Goal: Task Accomplishment & Management: Manage account settings

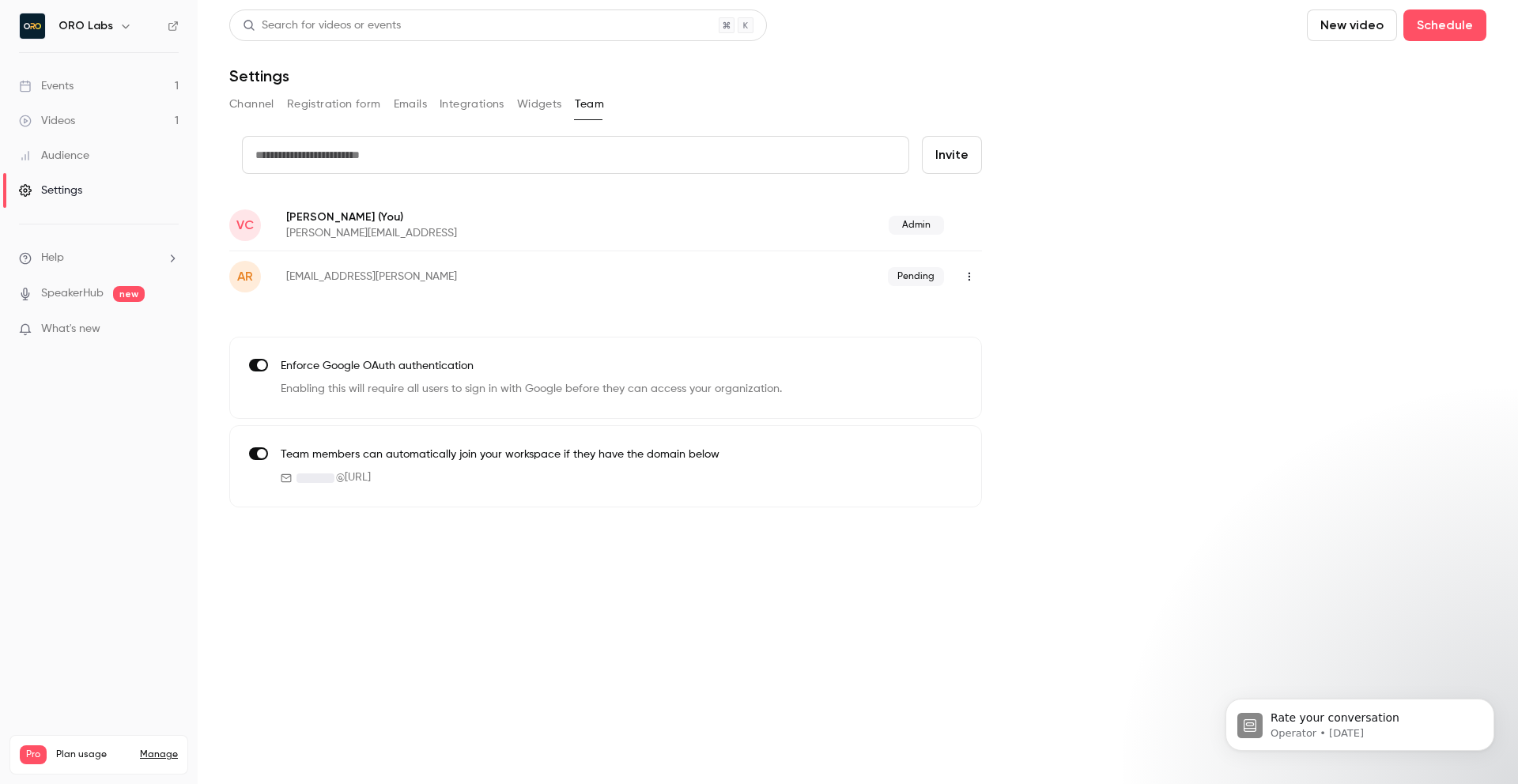
click at [418, 166] on input "text" at bounding box center [576, 155] width 668 height 38
click at [469, 163] on input "text" at bounding box center [576, 155] width 668 height 38
paste input "**********"
type input "**********"
click at [949, 154] on button "Invite" at bounding box center [952, 155] width 60 height 38
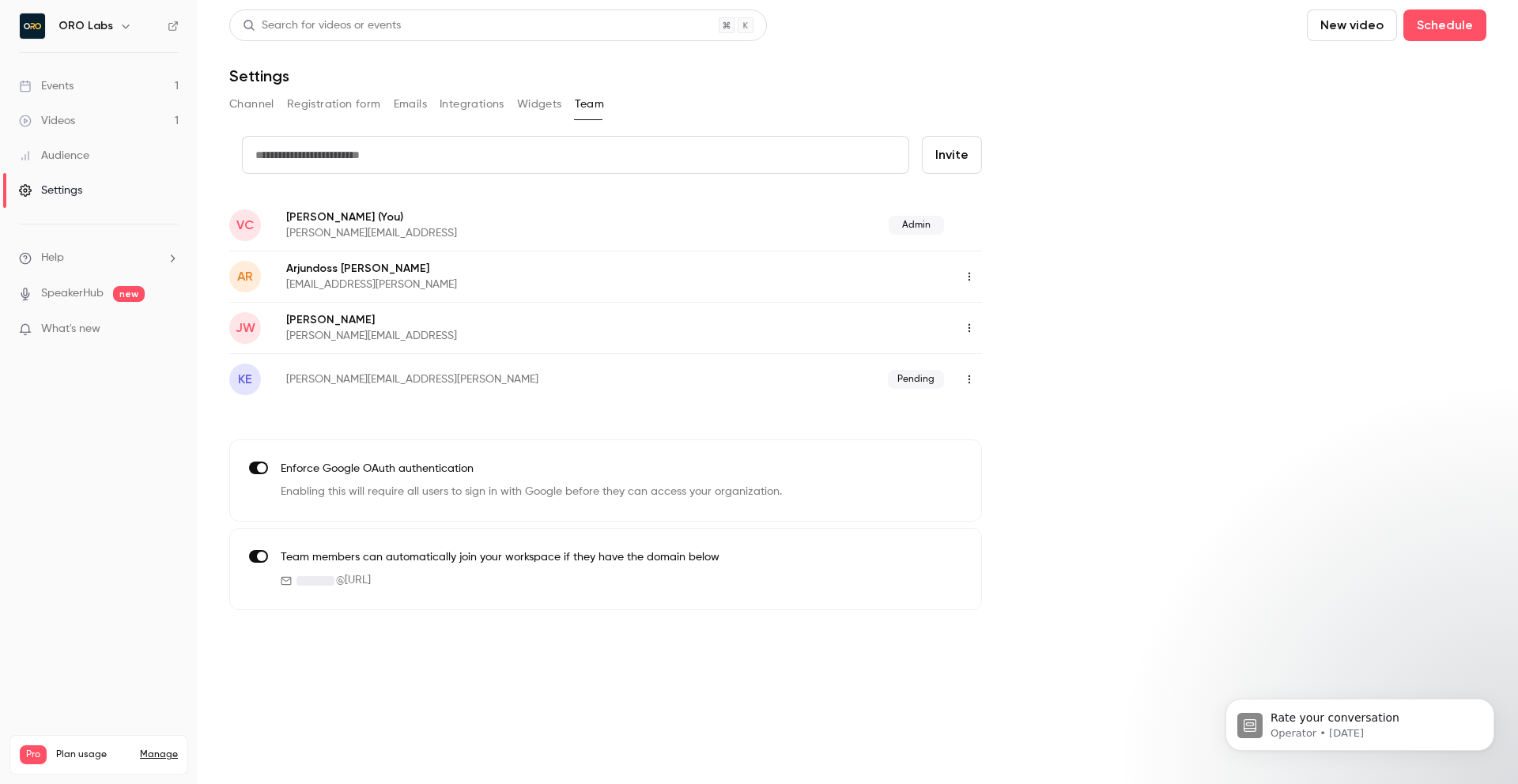
click at [970, 333] on button "button" at bounding box center [969, 328] width 26 height 26
click at [1100, 295] on div at bounding box center [759, 392] width 1518 height 784
click at [375, 330] on p "[PERSON_NAME][EMAIL_ADDRESS]" at bounding box center [497, 336] width 421 height 16
click at [1256, 336] on div "credit card Invite VC Vlad Croitoru (You) vlad.croitoru@orolabs.ai Admin AR Arj…" at bounding box center [858, 373] width 1257 height 474
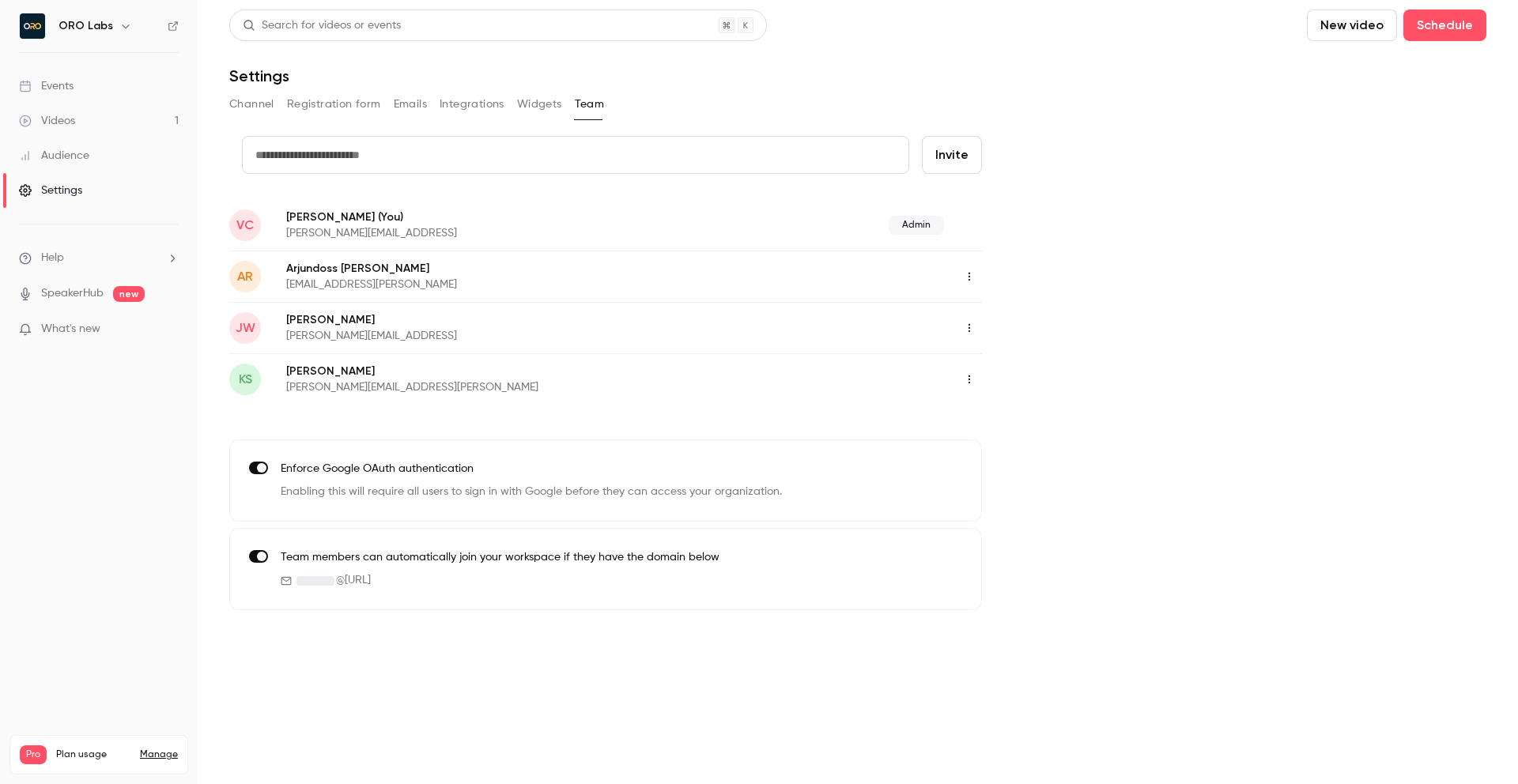
click at [105, 123] on link "Videos 1" at bounding box center [99, 121] width 197 height 35
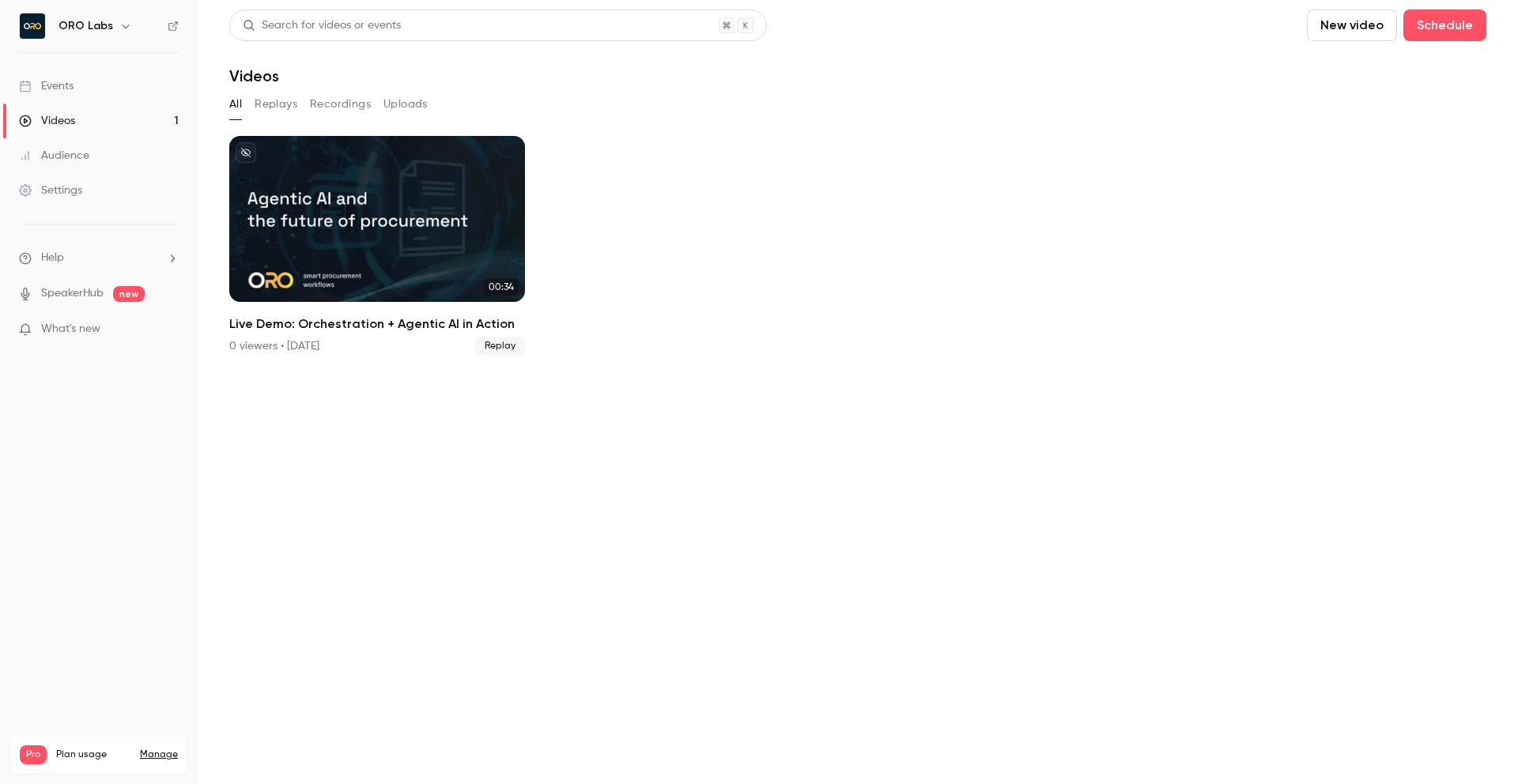
click at [531, 479] on section "Search for videos or events New video Schedule Videos All Replays Recordings Up…" at bounding box center [858, 392] width 1257 height 765
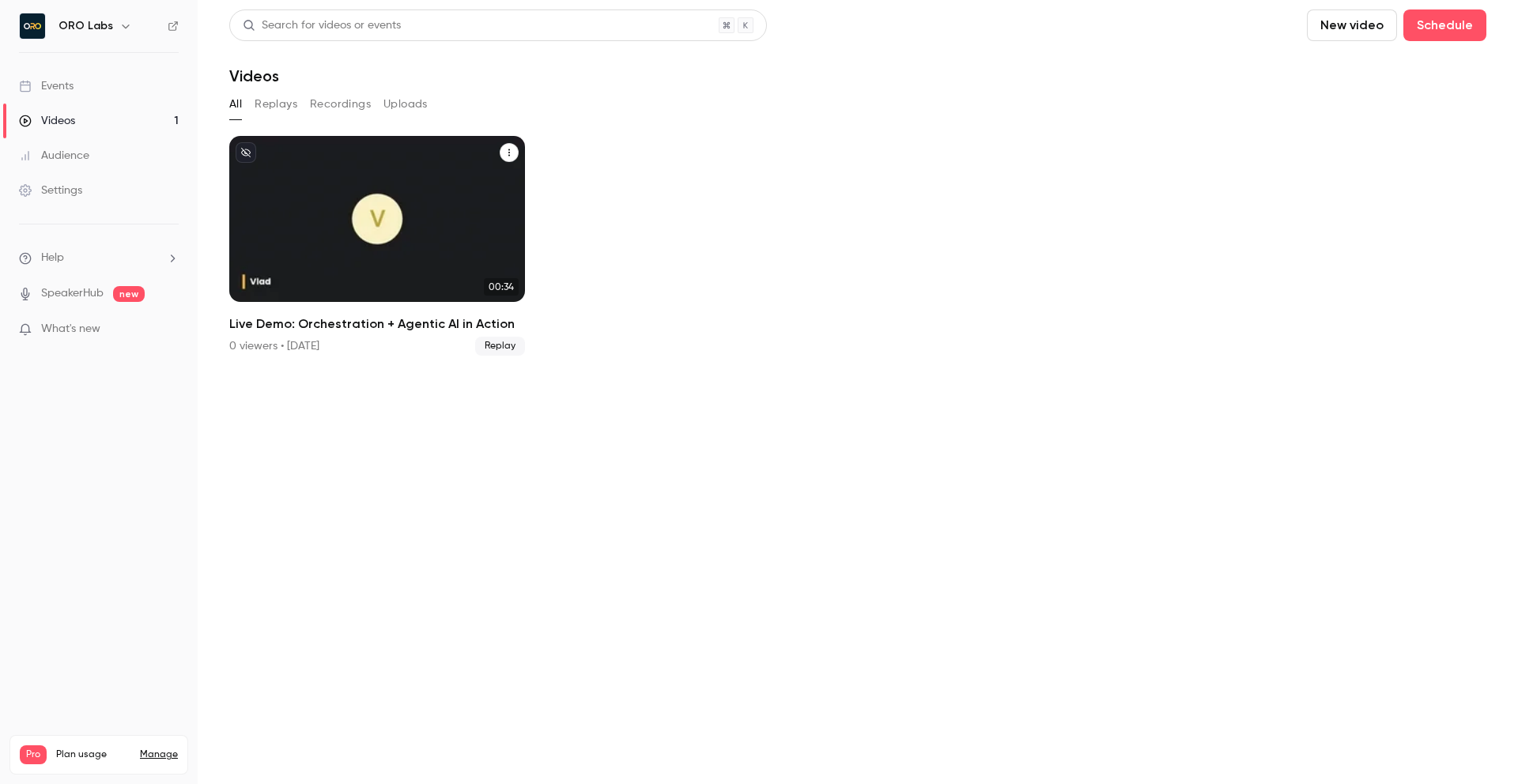
click at [519, 152] on div "Live Demo: Orchestration + Agentic AI in Action" at bounding box center [378, 219] width 296 height 166
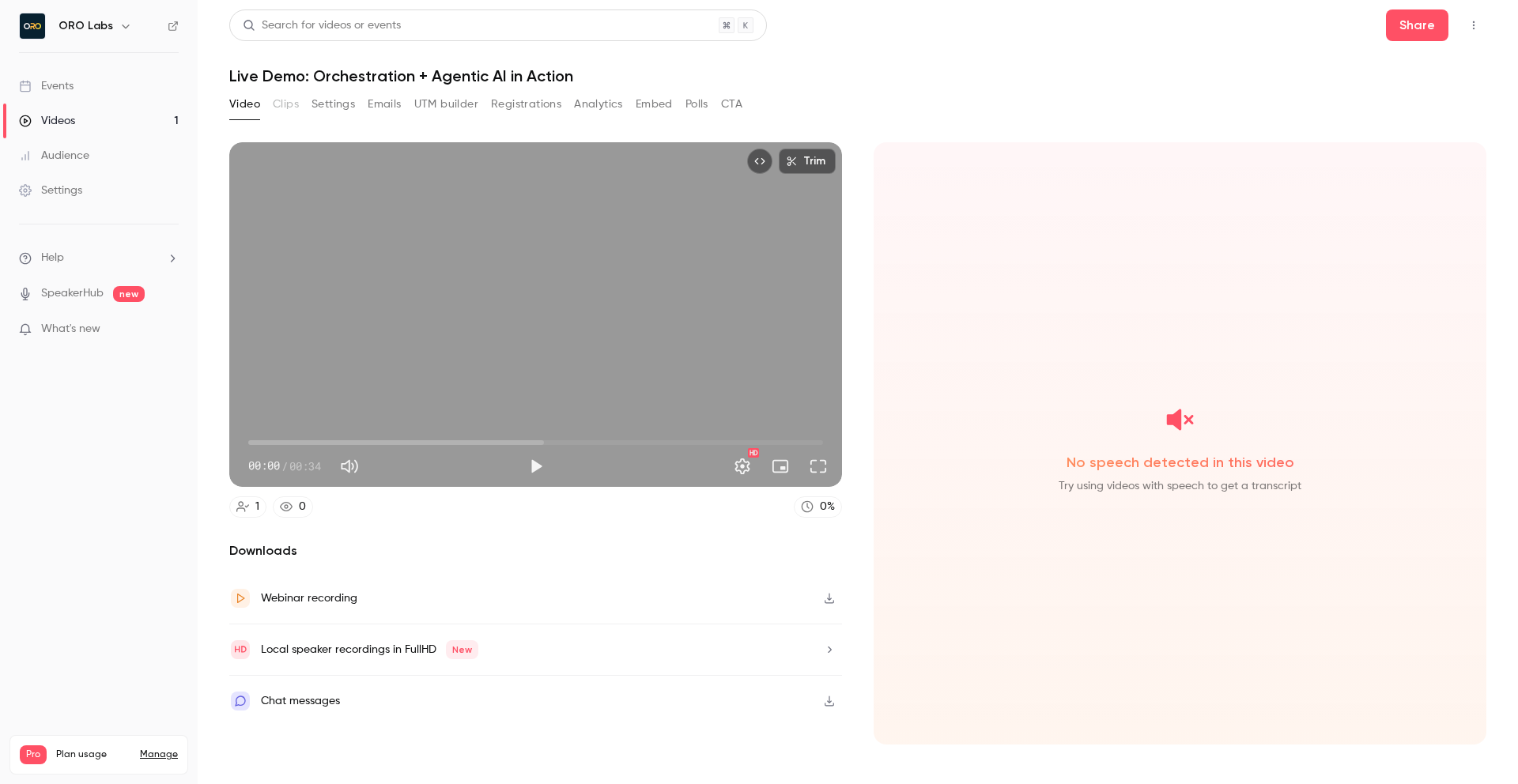
click at [73, 116] on div "Videos" at bounding box center [47, 121] width 56 height 16
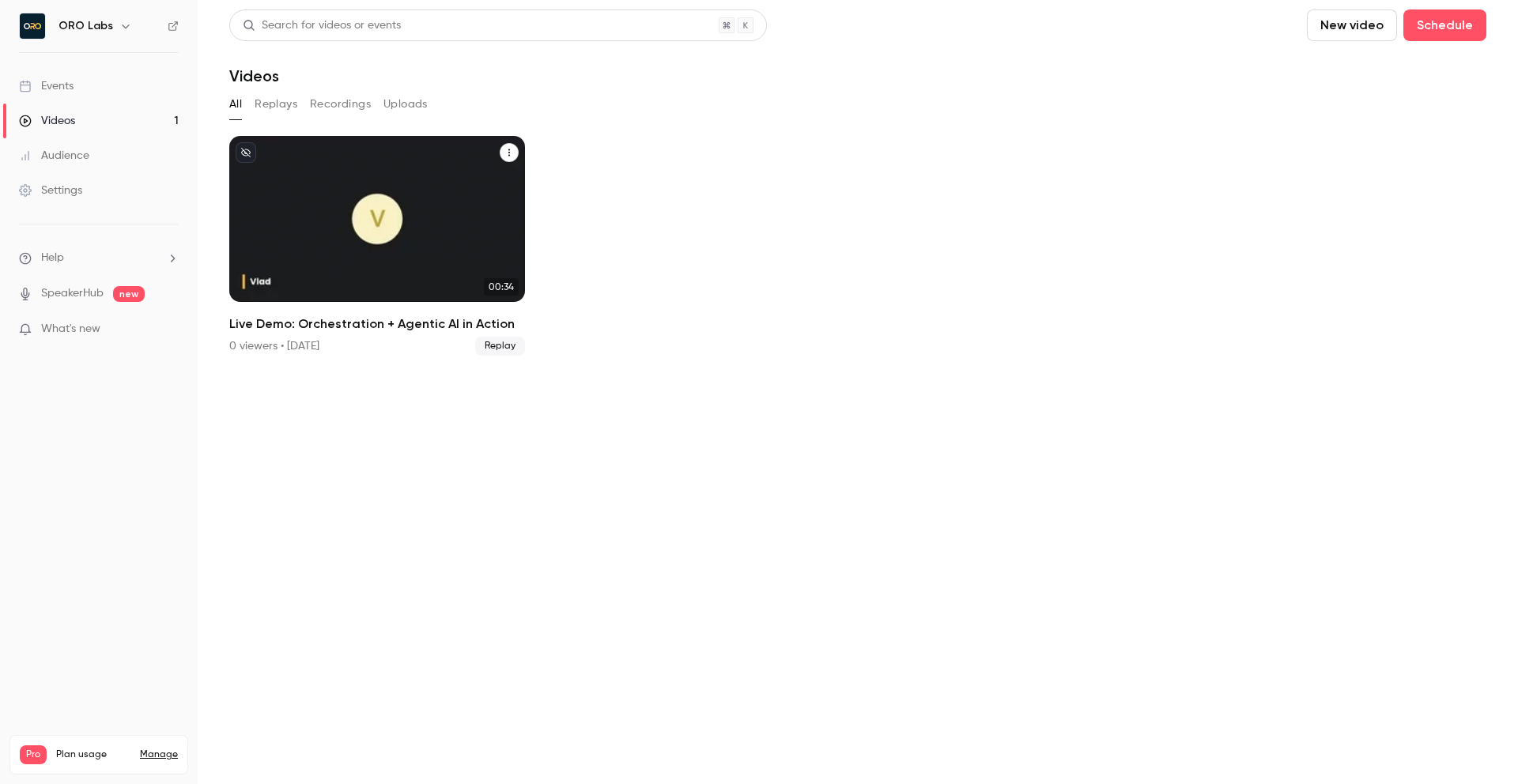
click at [509, 152] on icon "Live Demo: Orchestration + Agentic AI in Action" at bounding box center [509, 153] width 2 height 7
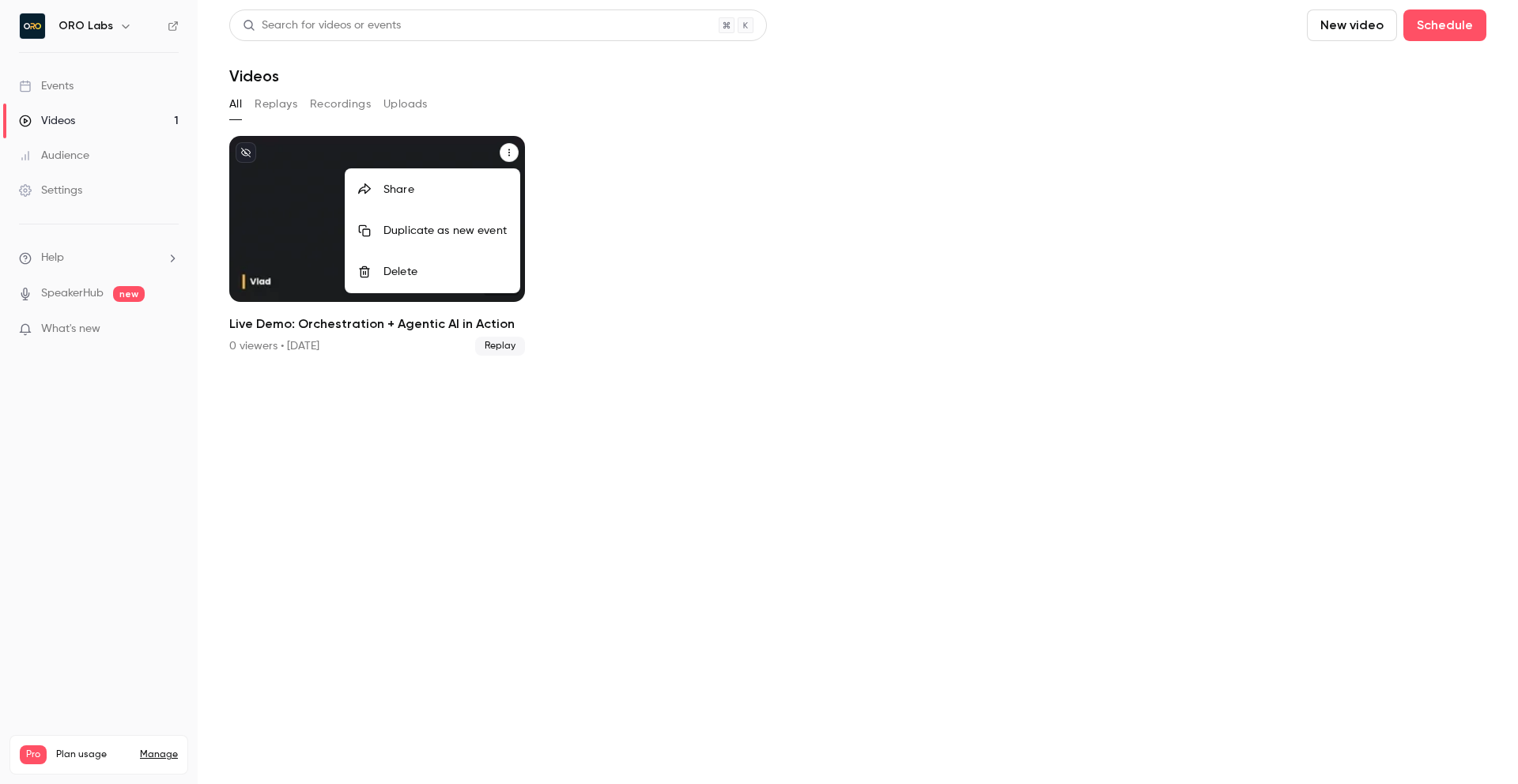
click at [725, 143] on div at bounding box center [759, 392] width 1518 height 784
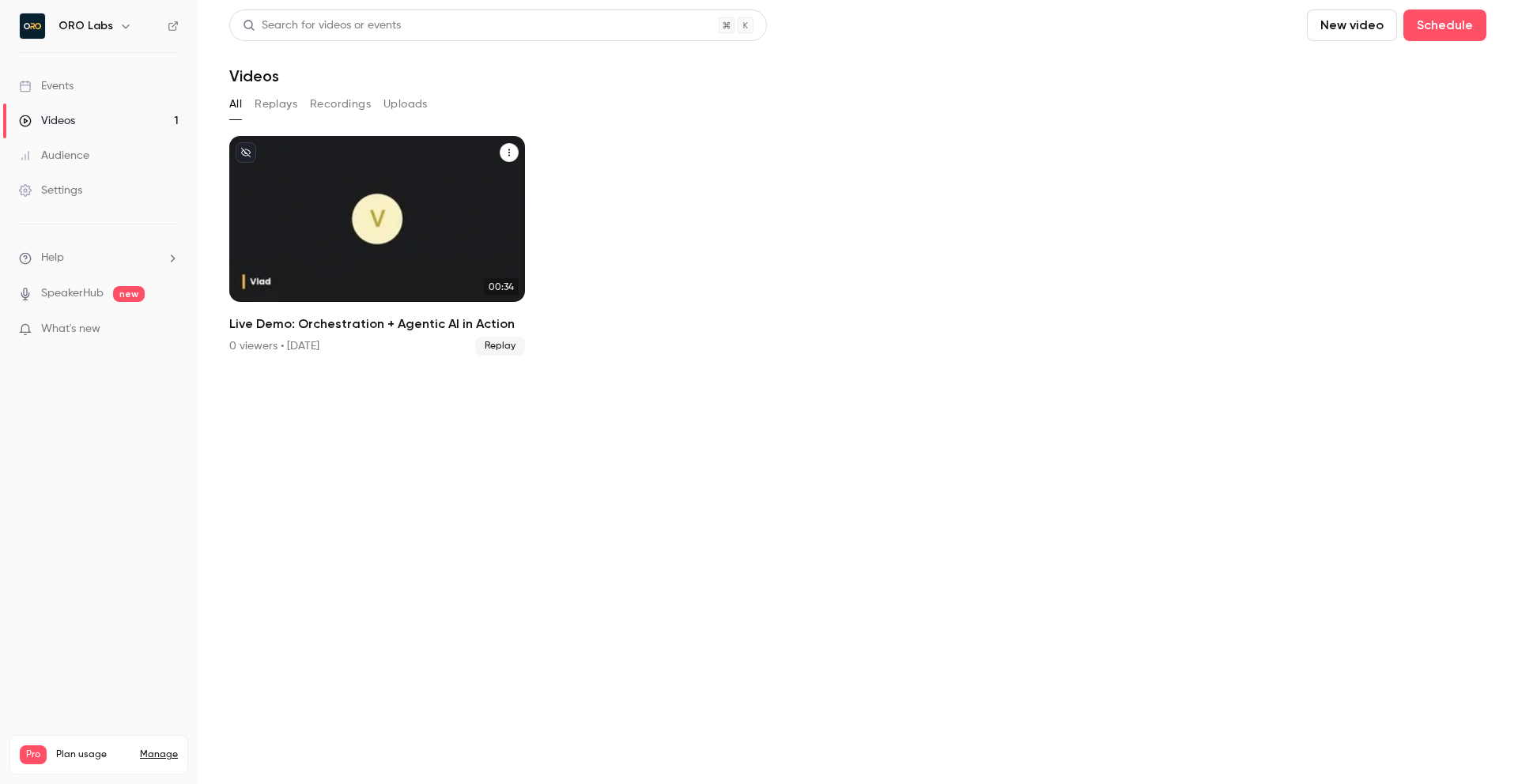
click at [105, 71] on link "Events" at bounding box center [99, 86] width 197 height 35
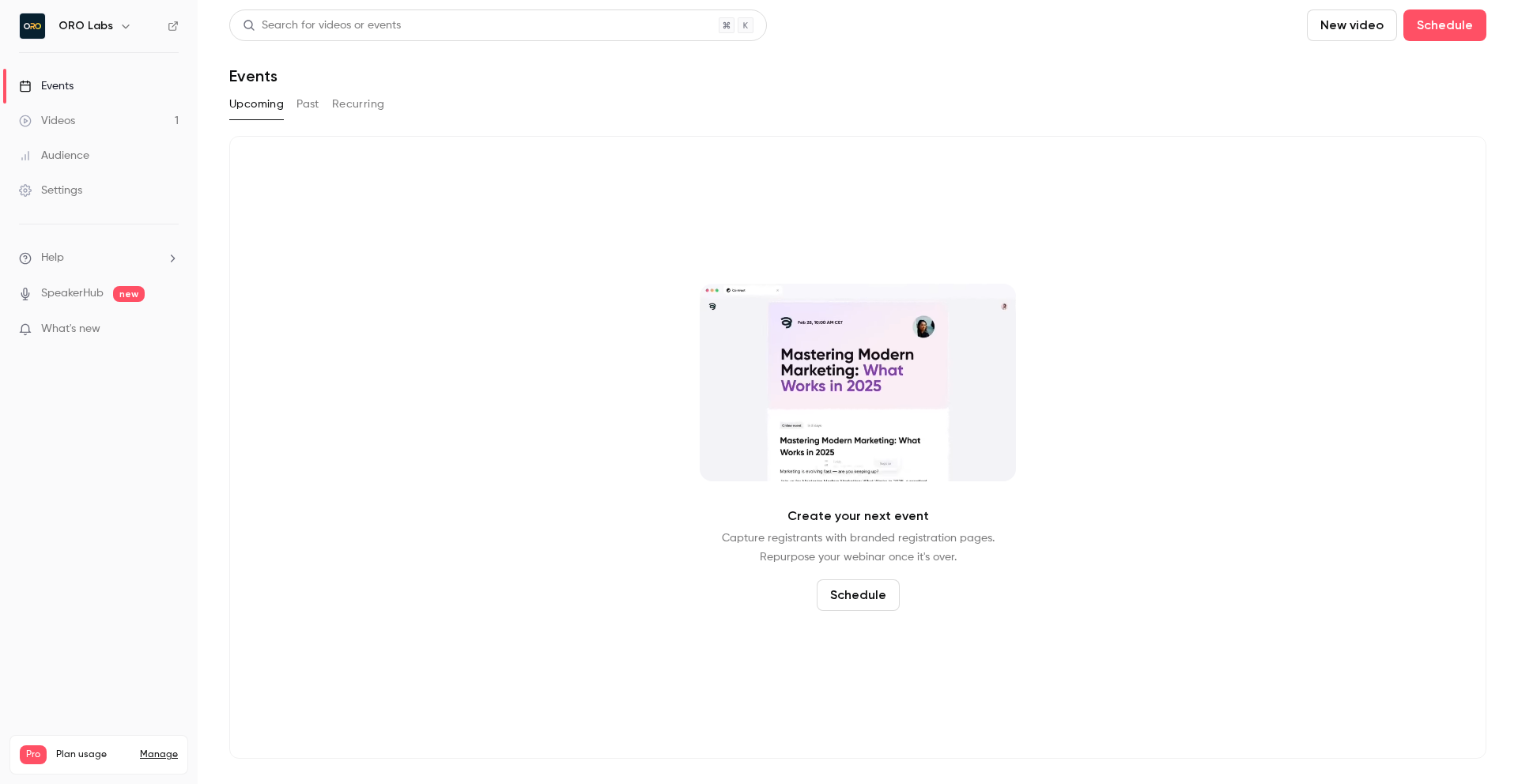
click at [316, 109] on button "Past" at bounding box center [308, 105] width 23 height 26
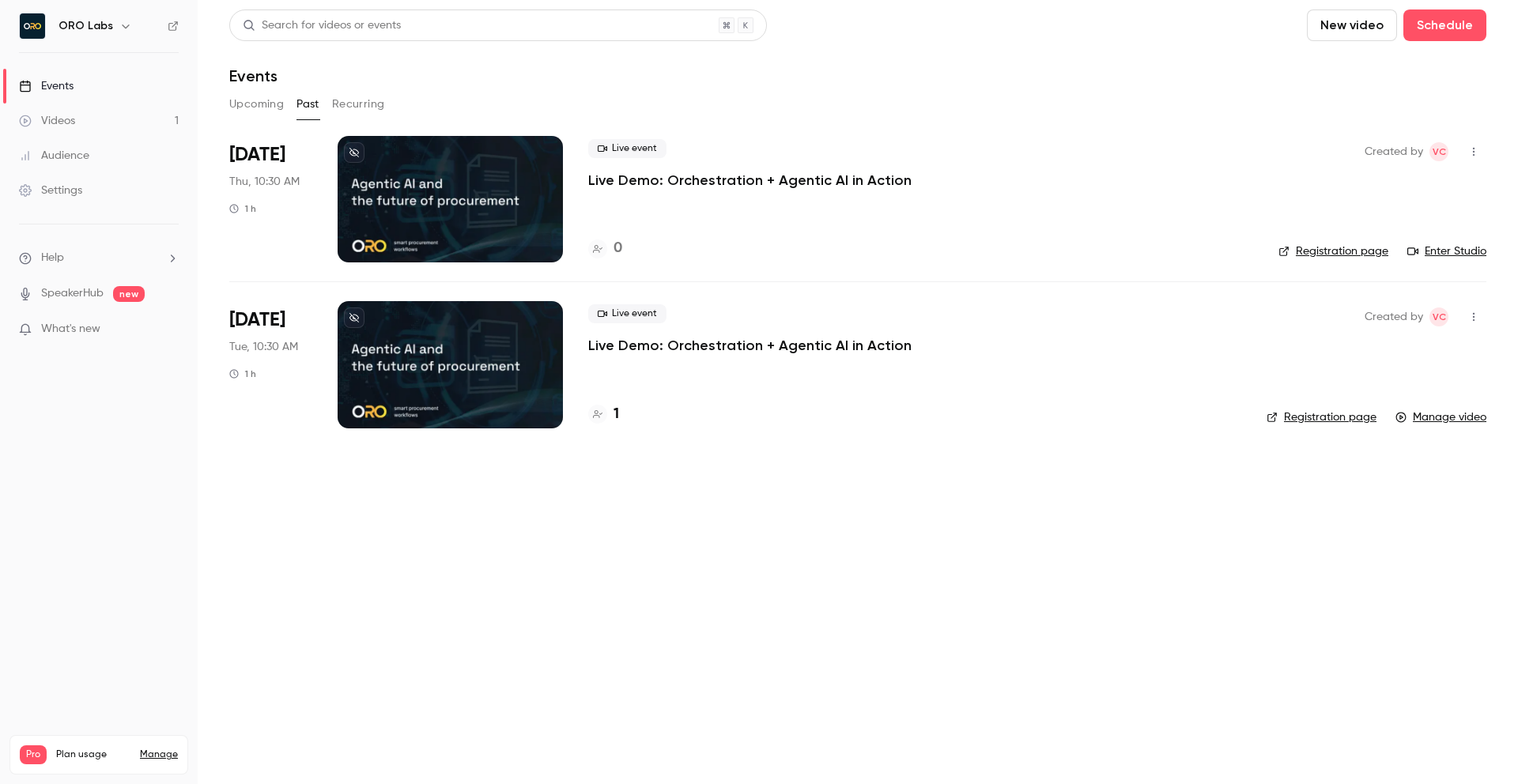
click at [73, 126] on div "Videos" at bounding box center [47, 121] width 56 height 16
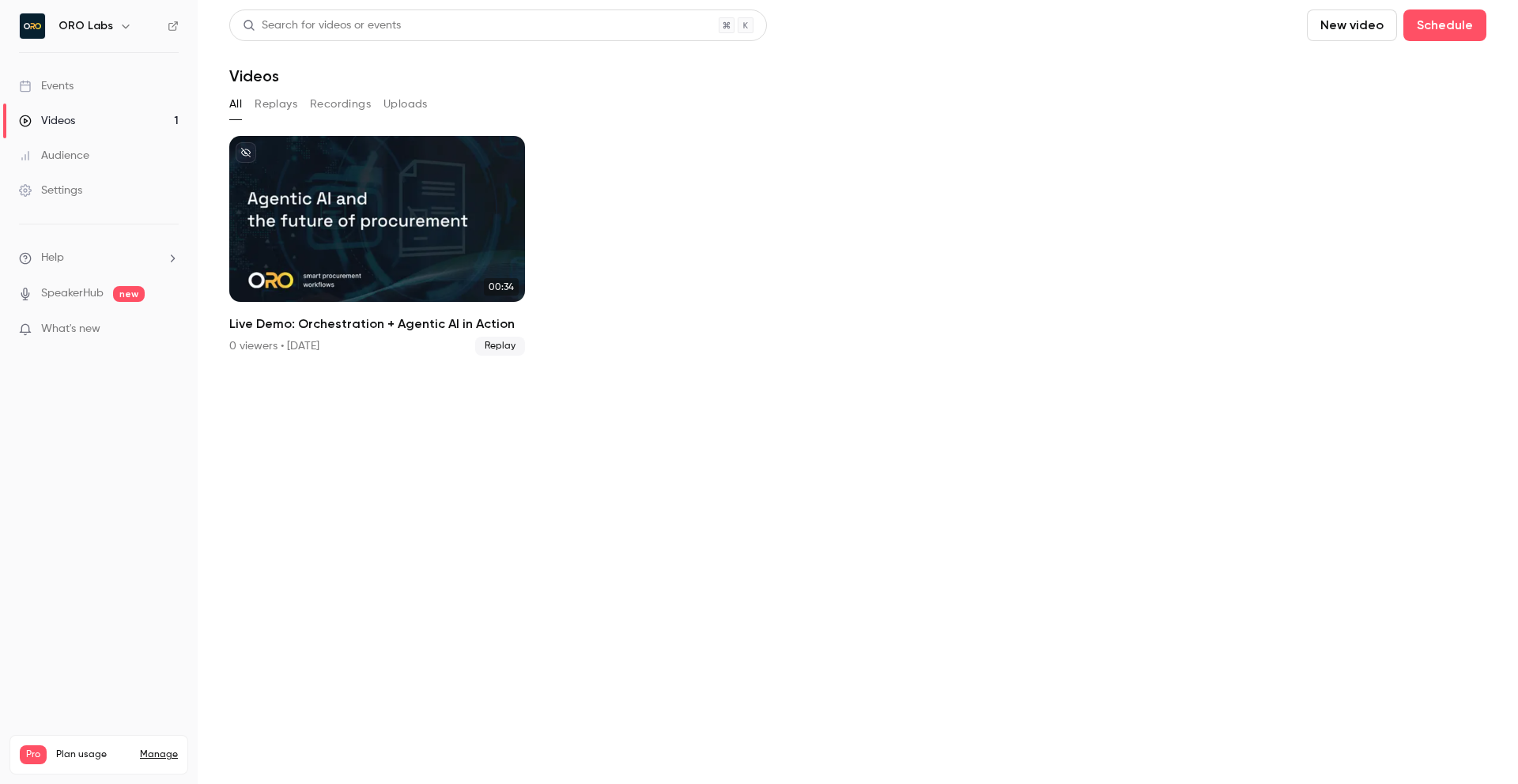
click at [77, 151] on div "Audience" at bounding box center [54, 156] width 71 height 16
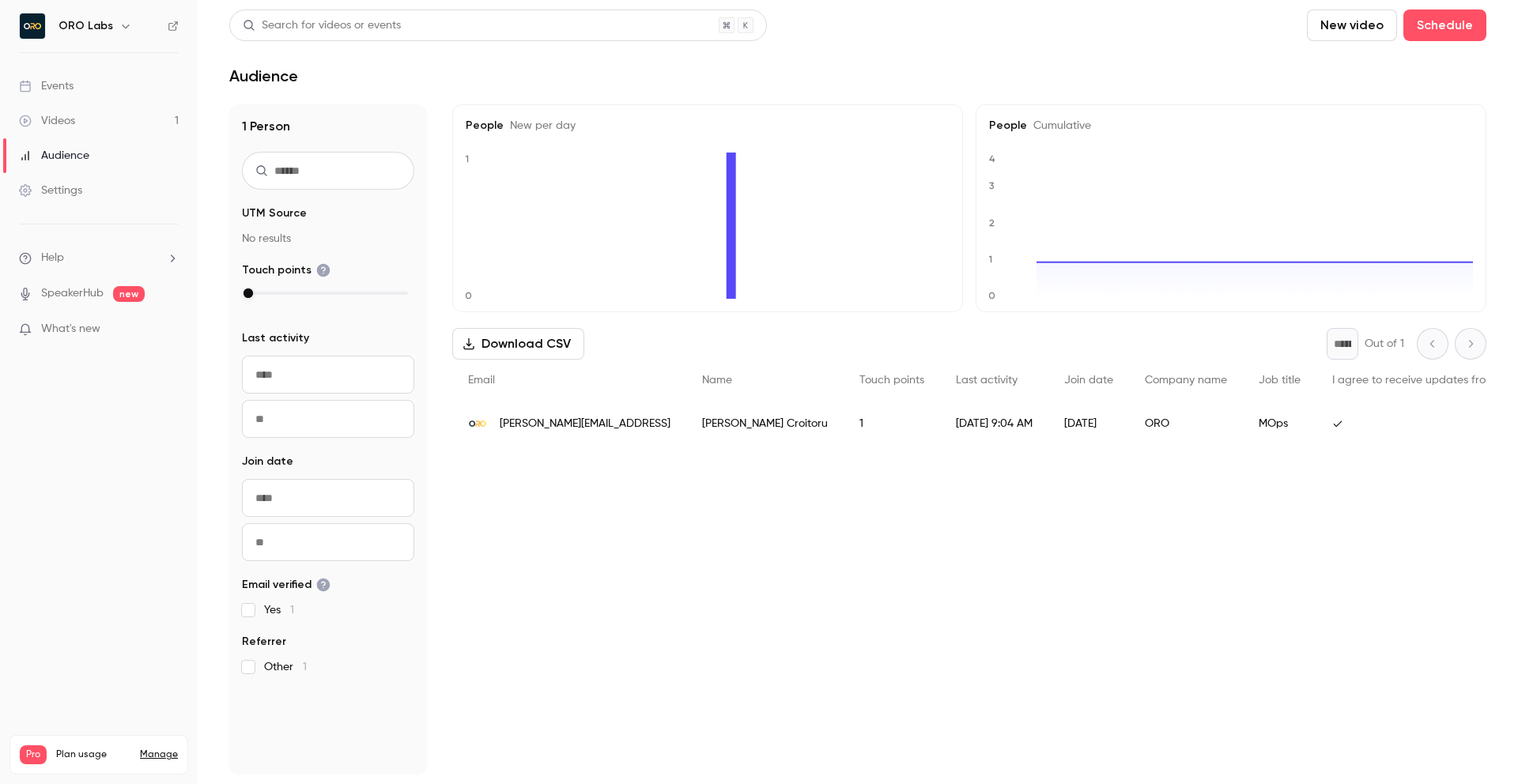
click at [68, 198] on link "Settings" at bounding box center [99, 190] width 197 height 35
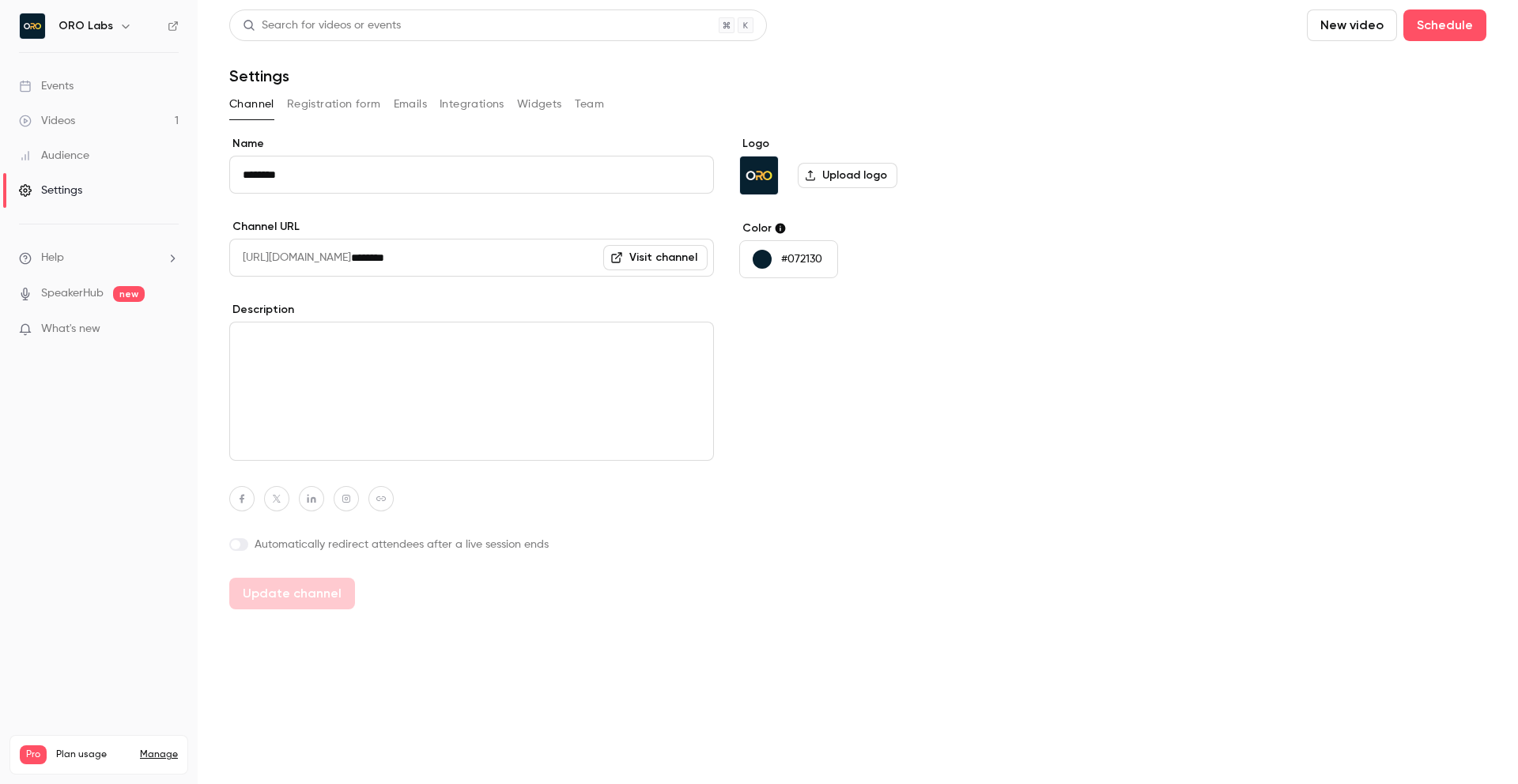
click at [344, 106] on button "Registration form" at bounding box center [334, 105] width 94 height 26
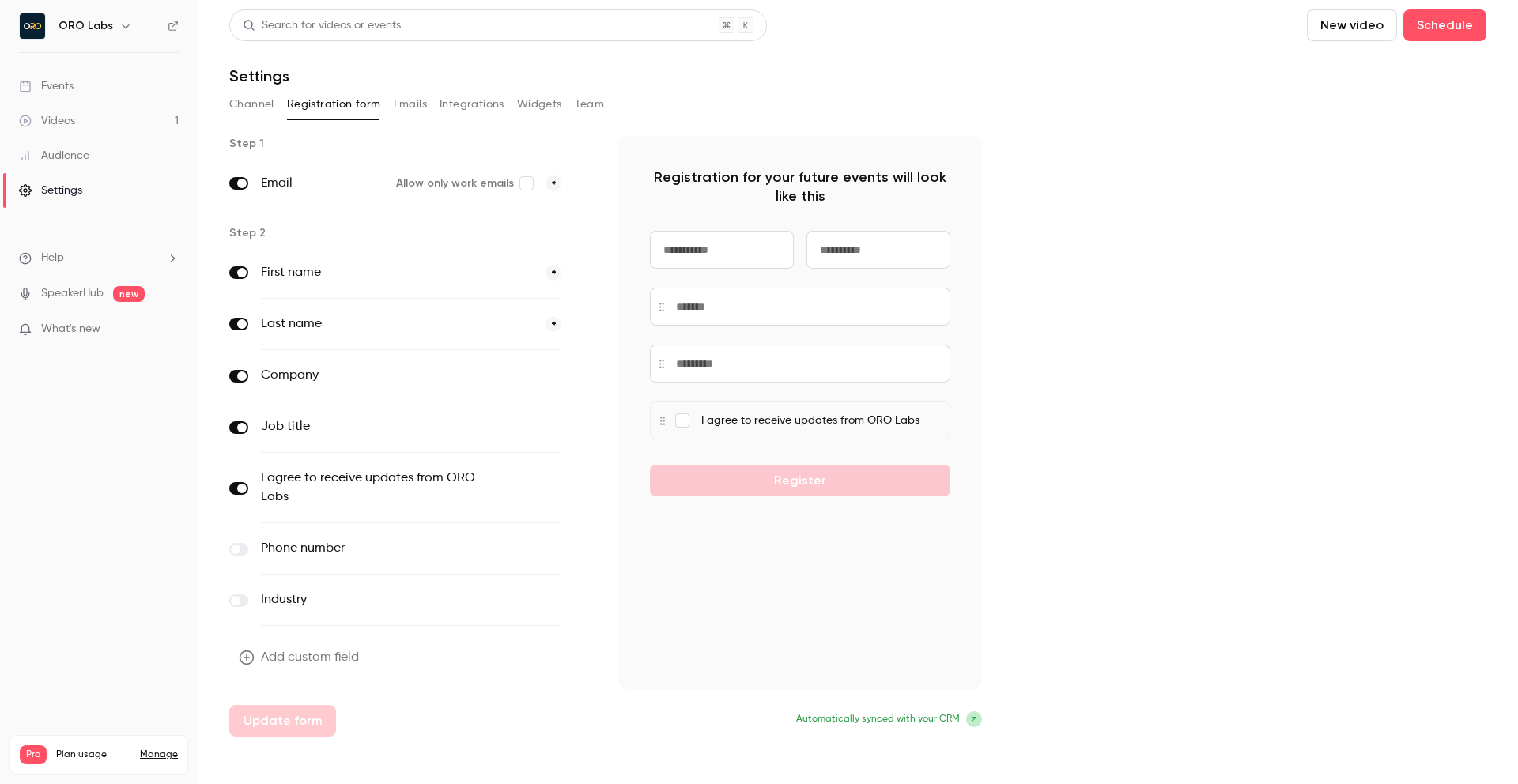
click at [417, 107] on button "Emails" at bounding box center [410, 105] width 33 height 26
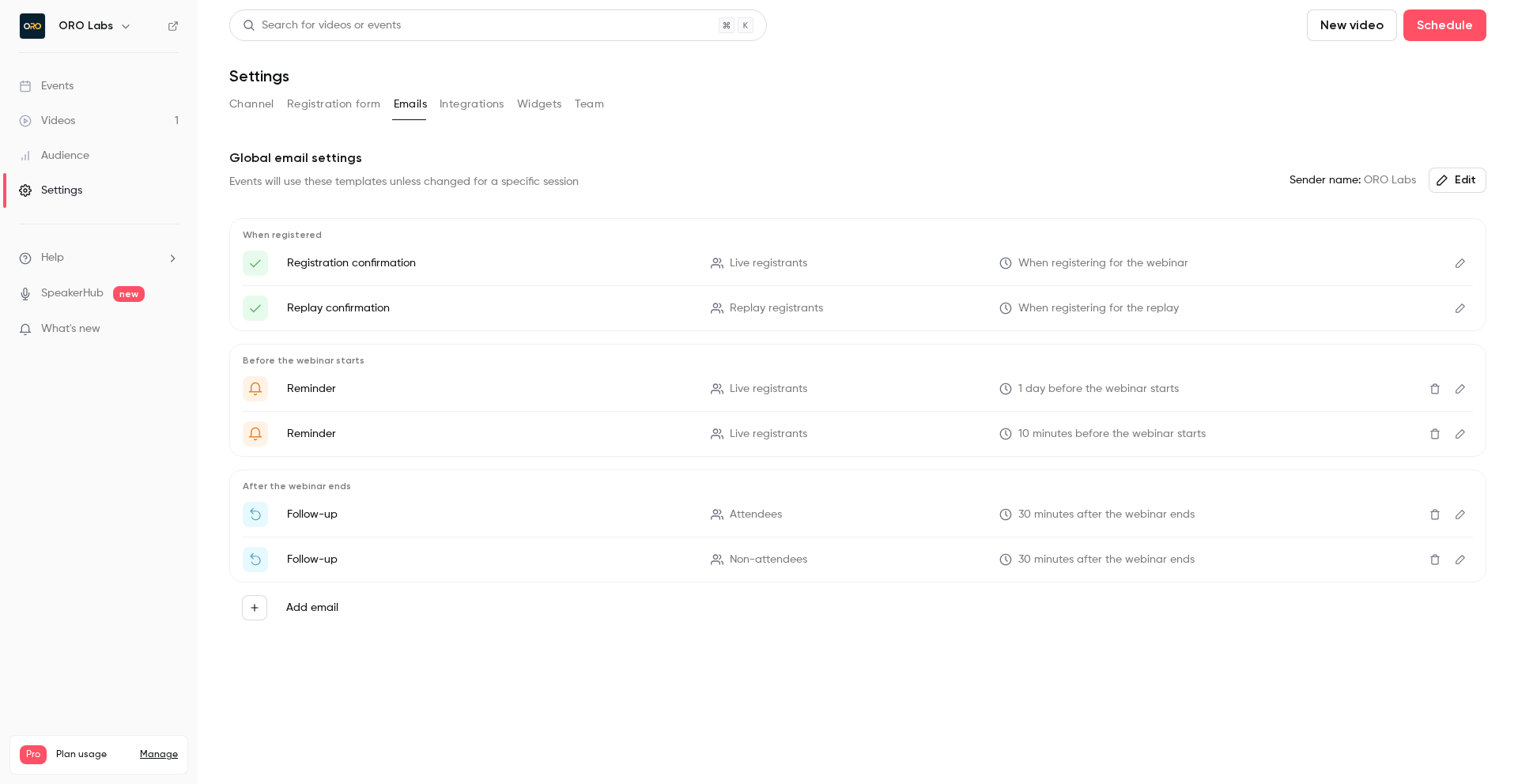
click at [463, 104] on button "Integrations" at bounding box center [472, 105] width 65 height 26
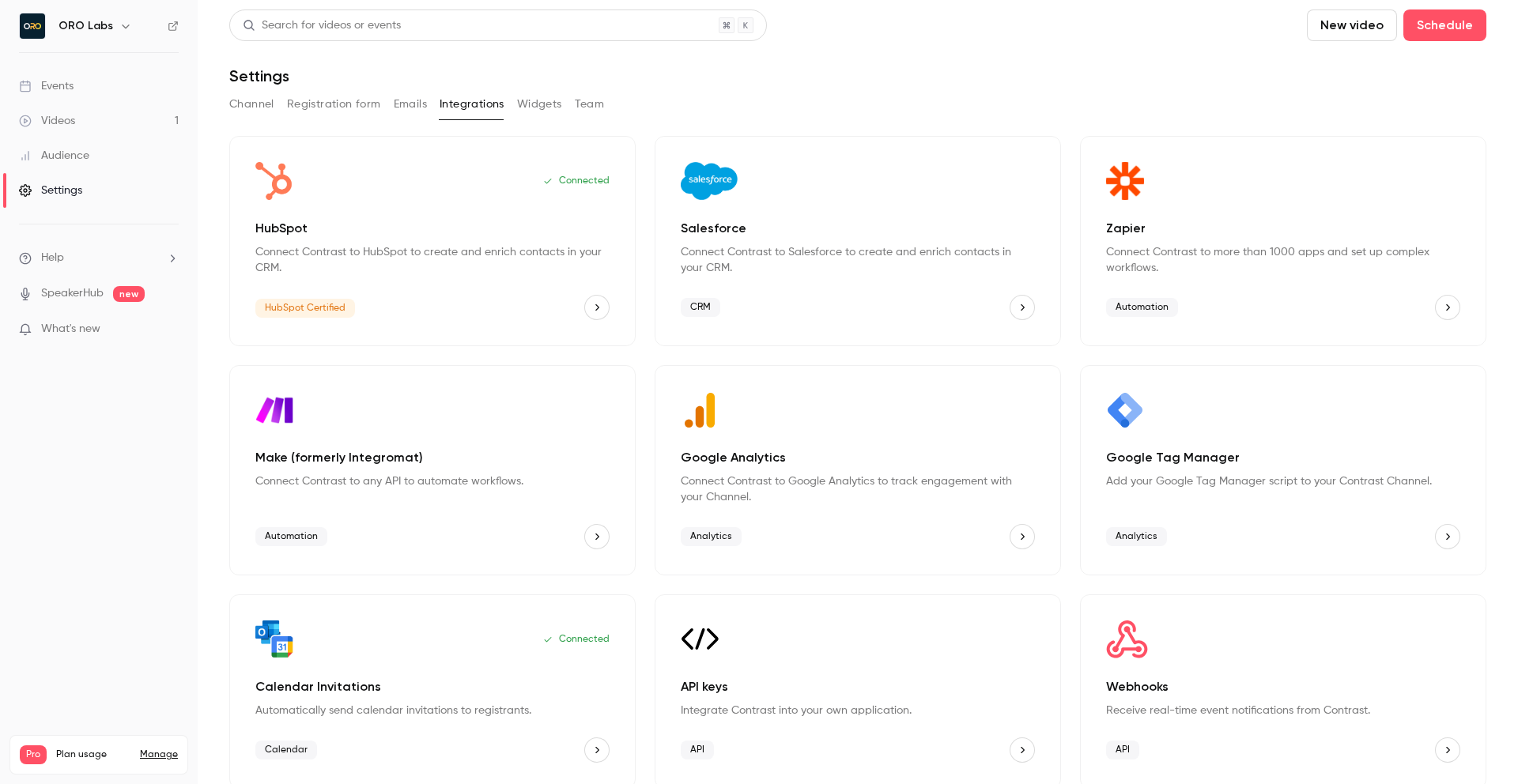
click at [537, 105] on button "Widgets" at bounding box center [539, 105] width 45 height 26
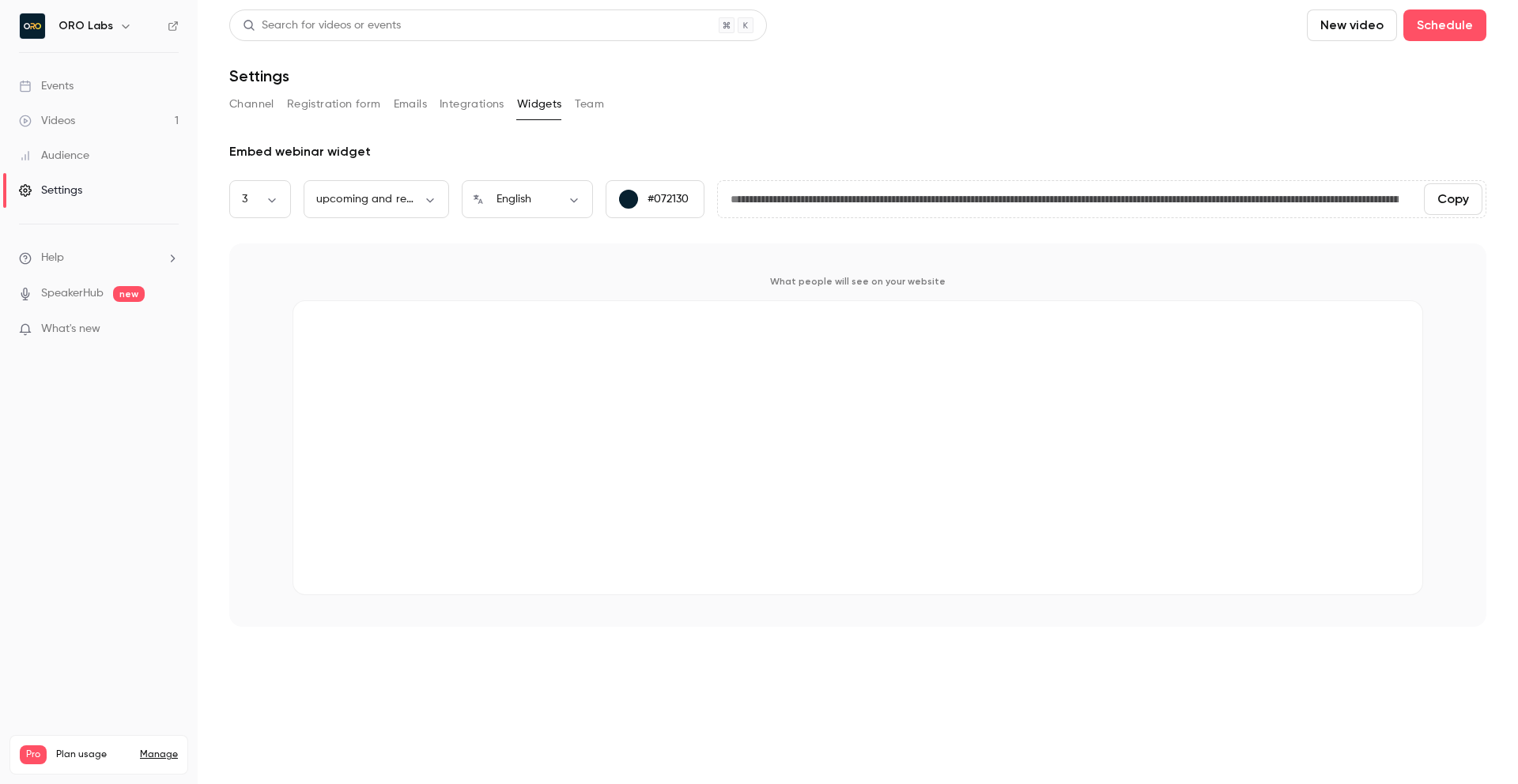
click at [588, 103] on button "Team" at bounding box center [589, 105] width 30 height 26
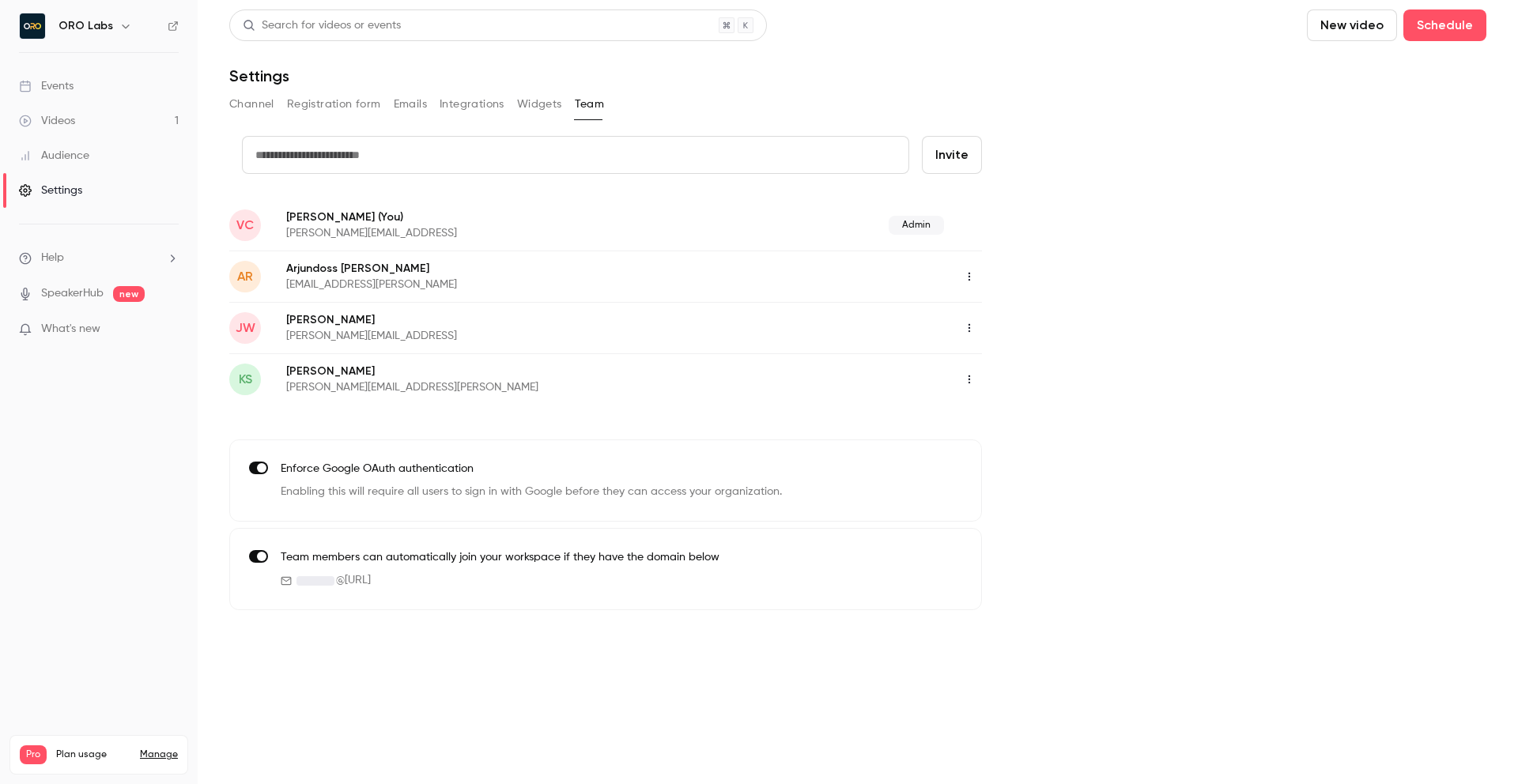
click at [393, 153] on input "text" at bounding box center [576, 155] width 668 height 38
click at [354, 155] on input "text" at bounding box center [576, 155] width 668 height 38
paste input "**********"
type input "**********"
click at [948, 169] on button "Invite" at bounding box center [952, 155] width 60 height 38
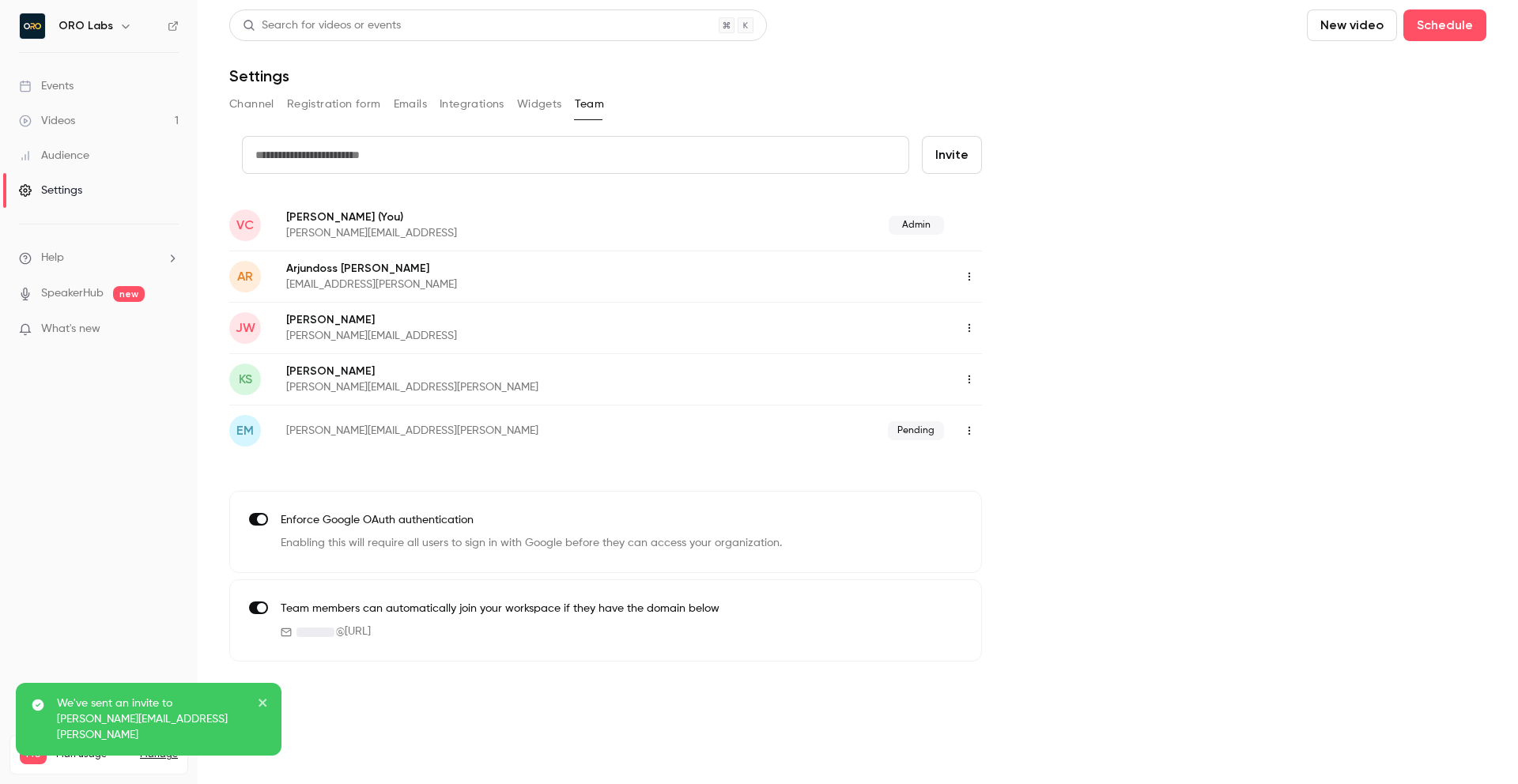
click at [1115, 289] on div "credit card Invite VC [PERSON_NAME] (You) [PERSON_NAME][EMAIL_ADDRESS] Admin AR…" at bounding box center [858, 399] width 1257 height 526
